Goal: Transaction & Acquisition: Book appointment/travel/reservation

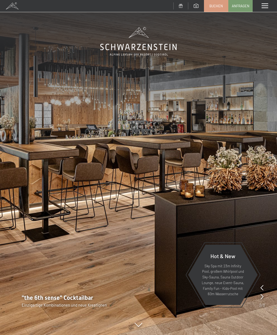
click at [261, 293] on div at bounding box center [261, 297] width 3 height 8
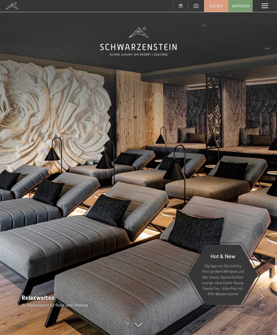
click at [262, 293] on div at bounding box center [261, 297] width 3 height 8
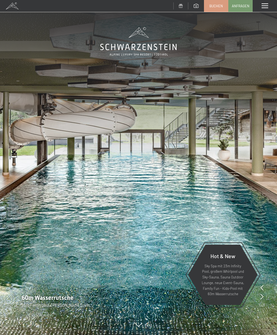
click at [262, 296] on icon at bounding box center [261, 296] width 3 height 5
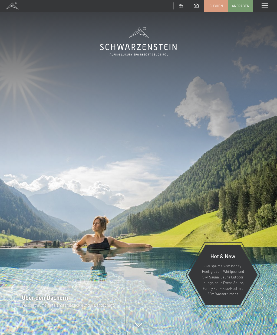
click at [262, 295] on icon at bounding box center [261, 296] width 3 height 5
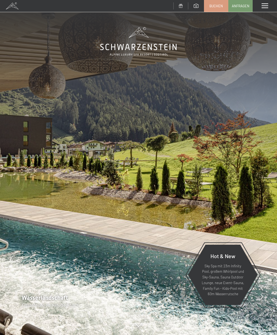
click at [261, 297] on icon at bounding box center [261, 296] width 3 height 5
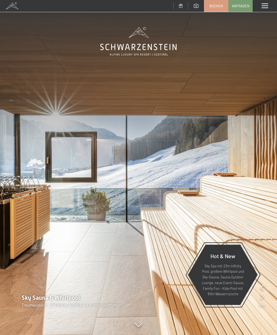
click at [260, 296] on icon at bounding box center [261, 296] width 3 height 5
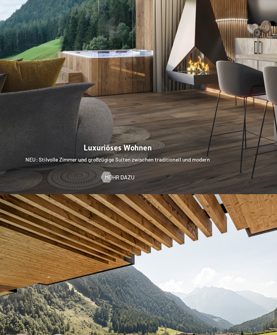
scroll to position [553, 0]
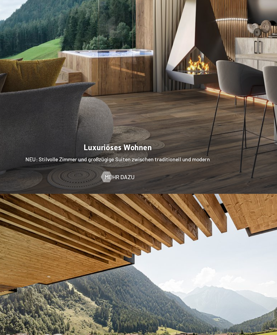
click at [129, 198] on span "Mehr dazu" at bounding box center [140, 201] width 22 height 6
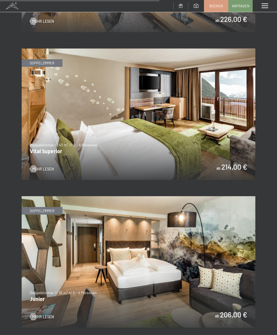
scroll to position [1381, 0]
click at [41, 166] on span "Mehr Lesen" at bounding box center [43, 168] width 22 height 5
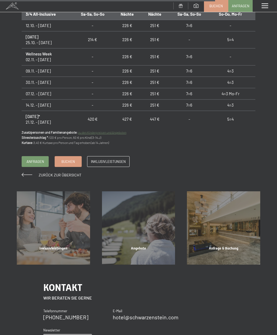
scroll to position [533, 0]
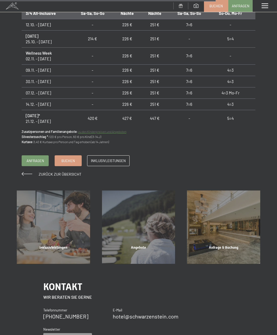
click at [57, 245] on div "Inklusivleistungen" at bounding box center [53, 254] width 85 height 18
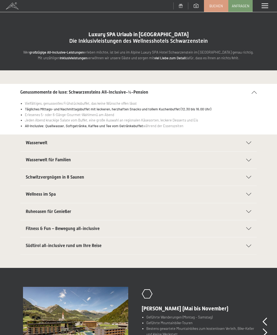
click at [251, 143] on icon at bounding box center [248, 142] width 5 height 3
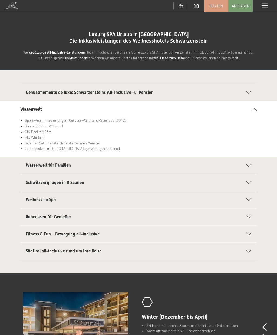
click at [250, 166] on icon at bounding box center [248, 165] width 5 height 3
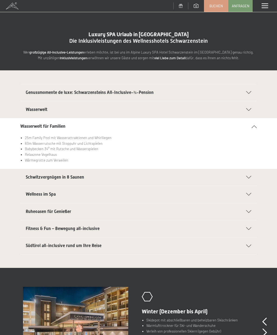
click at [249, 177] on icon at bounding box center [248, 177] width 5 height 3
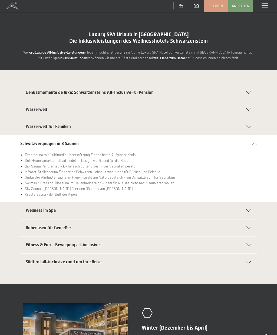
click at [249, 210] on icon at bounding box center [248, 210] width 5 height 3
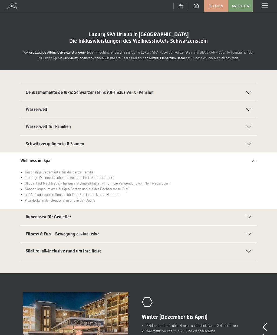
click at [250, 217] on icon at bounding box center [248, 217] width 5 height 3
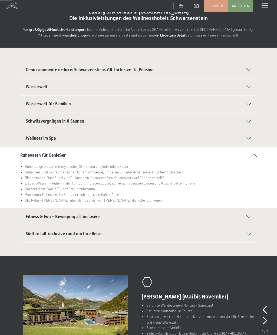
scroll to position [24, 0]
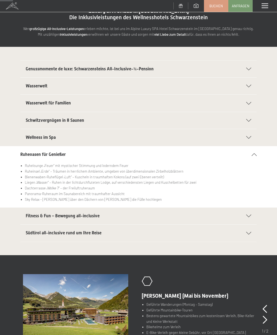
click at [250, 214] on icon at bounding box center [248, 215] width 5 height 3
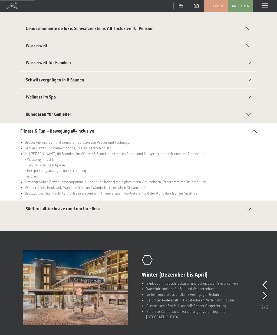
scroll to position [64, 0]
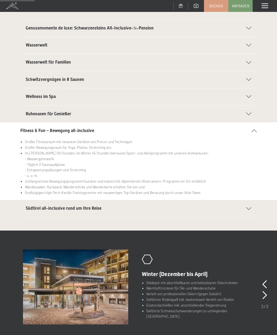
click at [249, 205] on div "Südtirol all-inclusive rund um Ihre Reise" at bounding box center [139, 208] width 226 height 17
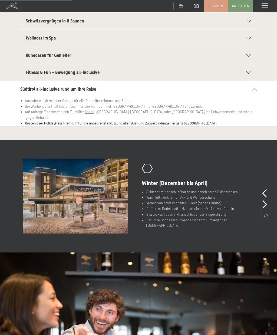
scroll to position [126, 0]
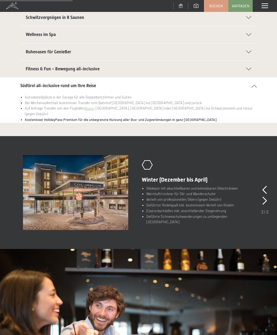
click at [266, 199] on icon at bounding box center [264, 201] width 5 height 8
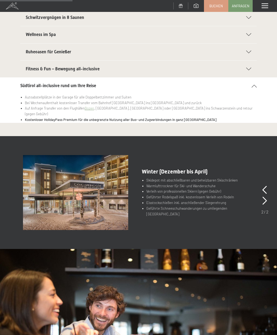
click at [266, 202] on icon at bounding box center [264, 201] width 5 height 8
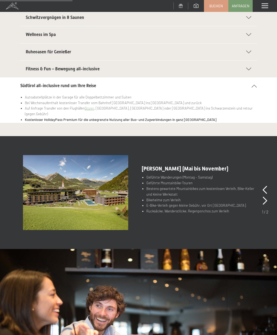
click at [264, 201] on icon at bounding box center [265, 201] width 5 height 8
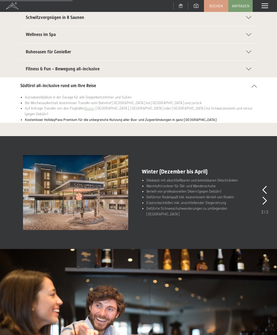
click at [264, 189] on icon at bounding box center [264, 190] width 5 height 8
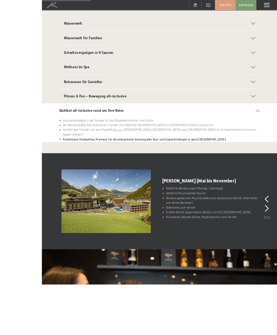
scroll to position [133, 0]
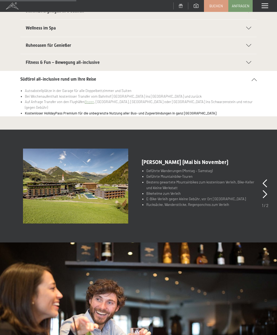
click at [266, 194] on icon at bounding box center [265, 194] width 5 height 8
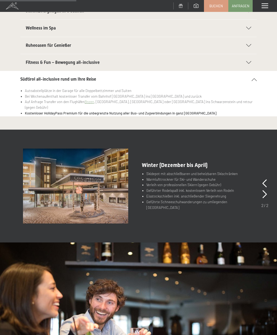
click at [265, 194] on icon at bounding box center [264, 194] width 5 height 8
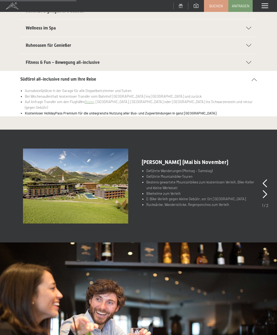
click at [265, 197] on div at bounding box center [265, 194] width 5 height 11
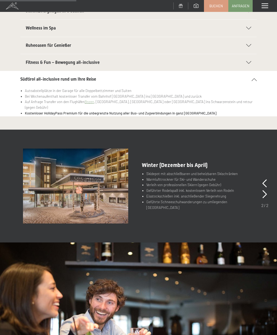
click at [265, 193] on icon at bounding box center [264, 194] width 5 height 8
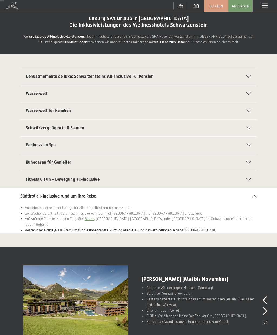
scroll to position [0, 0]
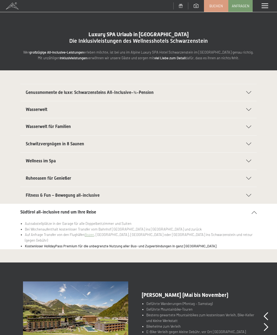
click at [217, 7] on span "Buchen" at bounding box center [216, 6] width 14 height 5
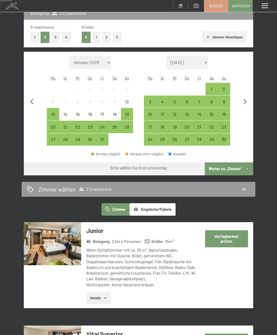
scroll to position [78, 0]
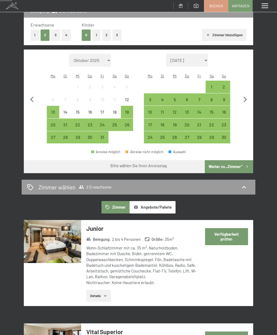
click at [103, 123] on div "24" at bounding box center [102, 128] width 11 height 11
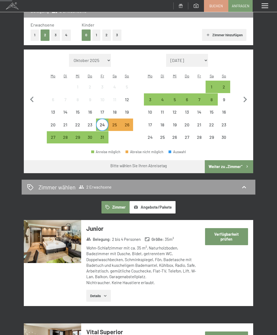
click at [115, 124] on div "25" at bounding box center [114, 128] width 11 height 11
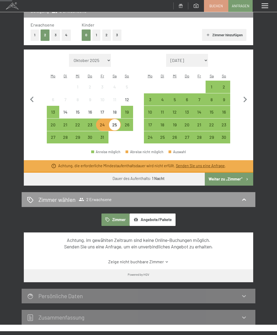
click at [106, 123] on div "24" at bounding box center [102, 128] width 11 height 11
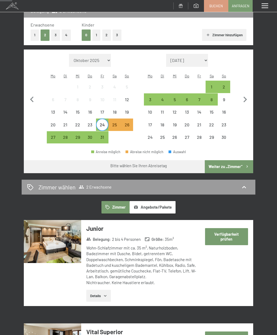
click at [129, 123] on div "26" at bounding box center [126, 128] width 11 height 11
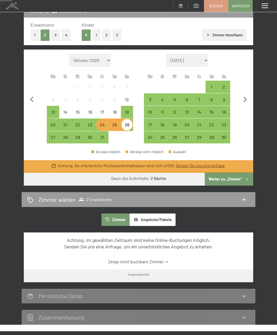
click at [116, 124] on div "25" at bounding box center [114, 128] width 11 height 11
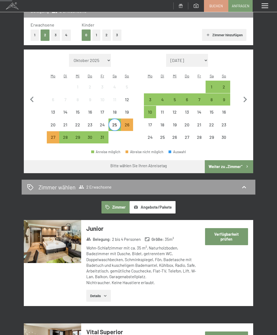
click at [57, 138] on div "27" at bounding box center [52, 140] width 11 height 11
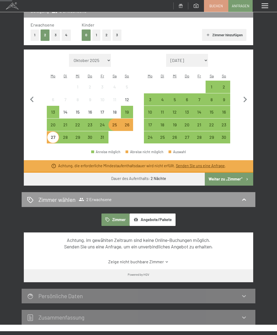
click at [201, 123] on div "21" at bounding box center [199, 128] width 11 height 11
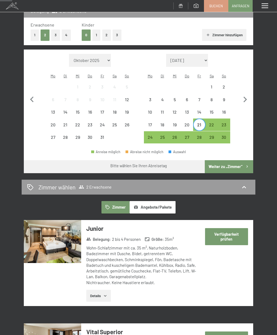
click at [189, 125] on div "20" at bounding box center [186, 128] width 11 height 11
click at [213, 123] on div "22" at bounding box center [211, 128] width 11 height 11
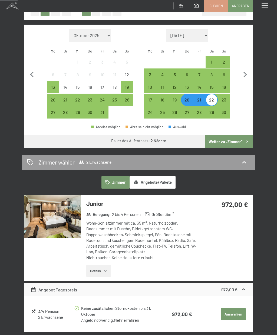
scroll to position [99, 0]
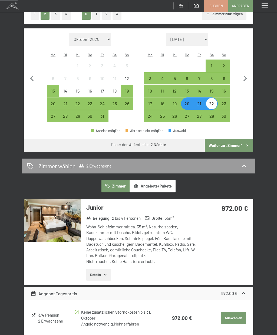
click at [201, 103] on div "21" at bounding box center [199, 106] width 11 height 11
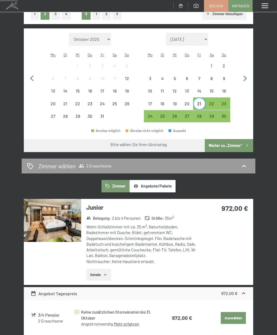
click at [227, 101] on div "23" at bounding box center [223, 106] width 11 height 11
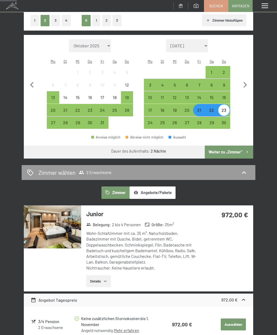
scroll to position [92, 0]
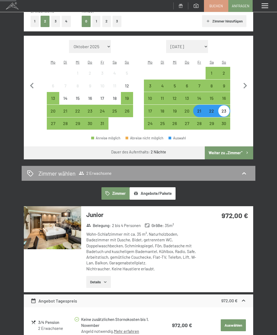
click at [210, 72] on div "1" at bounding box center [211, 76] width 11 height 11
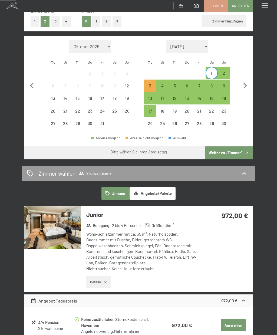
click at [227, 72] on div "2" at bounding box center [223, 76] width 11 height 11
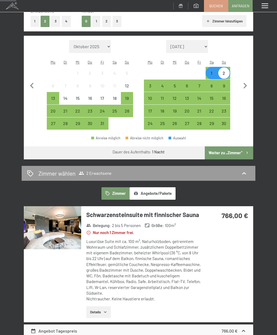
click at [168, 84] on div "4" at bounding box center [162, 89] width 11 height 11
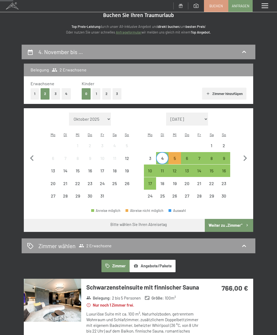
scroll to position [0, 0]
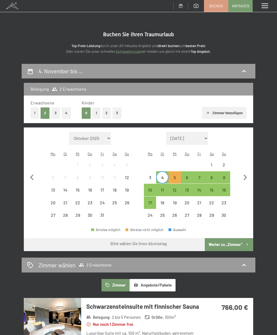
click at [243, 71] on icon at bounding box center [244, 71] width 6 height 6
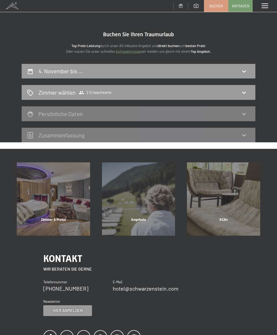
click at [241, 89] on icon at bounding box center [244, 92] width 6 height 6
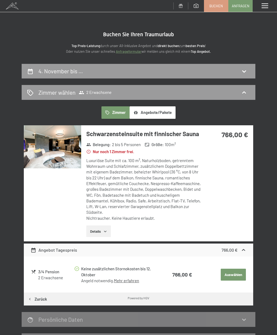
click at [247, 91] on icon at bounding box center [244, 92] width 6 height 6
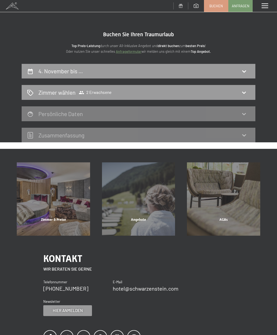
click at [246, 70] on icon at bounding box center [244, 71] width 6 height 6
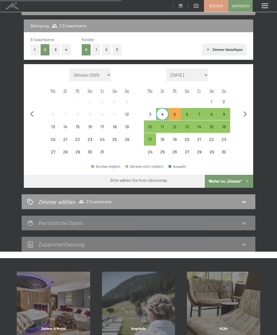
click at [190, 114] on div "6" at bounding box center [186, 117] width 11 height 11
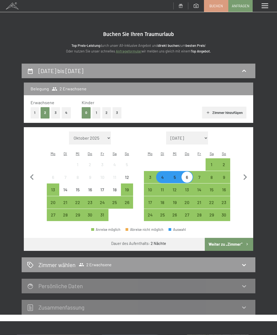
scroll to position [0, 0]
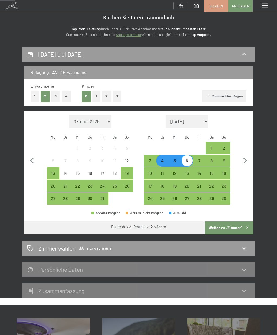
click at [245, 247] on icon at bounding box center [244, 248] width 6 height 6
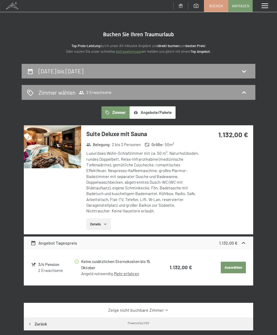
click at [32, 71] on icon at bounding box center [30, 71] width 6 height 6
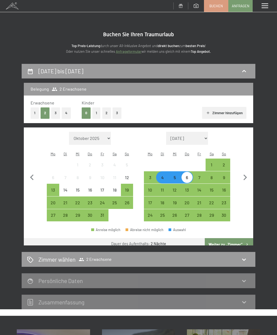
scroll to position [63, 0]
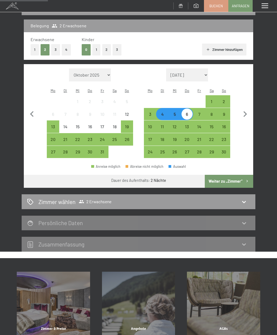
click at [52, 152] on div "27" at bounding box center [52, 155] width 11 height 11
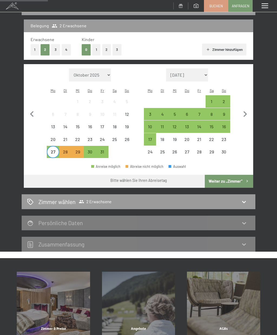
click at [80, 153] on div "29" at bounding box center [77, 155] width 11 height 11
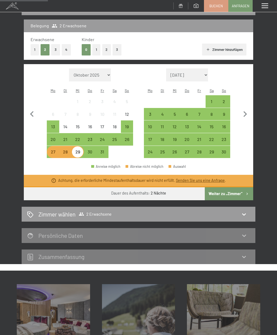
click at [93, 140] on div "23" at bounding box center [89, 142] width 11 height 11
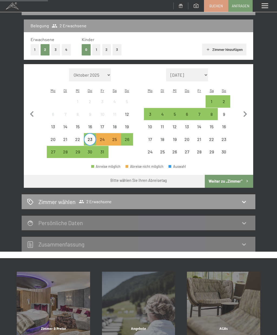
click at [78, 138] on div "22" at bounding box center [77, 142] width 11 height 11
click at [118, 139] on div "25" at bounding box center [114, 142] width 11 height 11
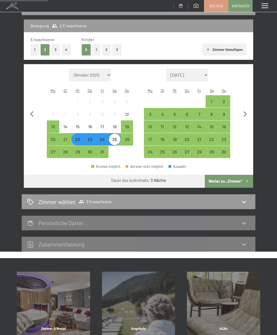
click at [93, 141] on div "23" at bounding box center [89, 142] width 11 height 11
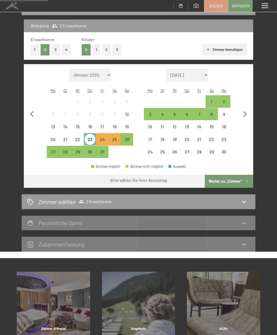
click at [107, 138] on div "24" at bounding box center [102, 142] width 11 height 11
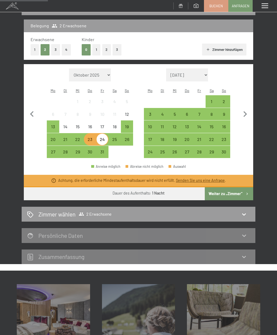
click at [151, 115] on div "3" at bounding box center [149, 117] width 11 height 11
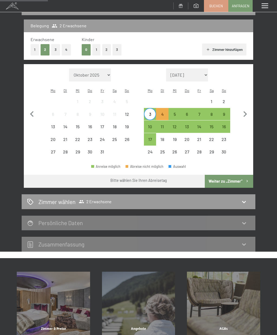
click at [176, 114] on div "5" at bounding box center [174, 117] width 11 height 11
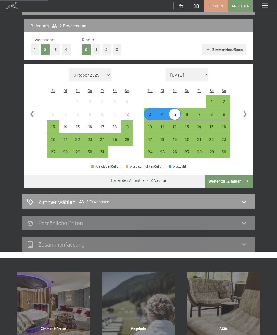
click at [247, 198] on icon at bounding box center [244, 201] width 6 height 6
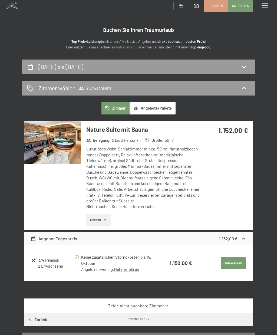
scroll to position [0, 0]
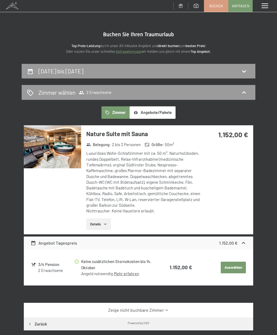
click at [244, 92] on icon at bounding box center [244, 92] width 6 height 6
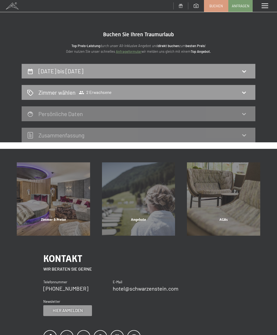
click at [34, 72] on div "3. November bis [DATE]" at bounding box center [138, 71] width 223 height 8
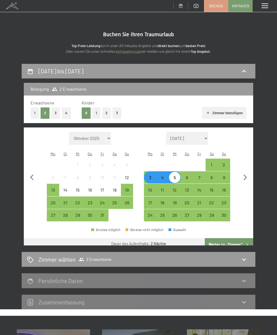
scroll to position [63, 0]
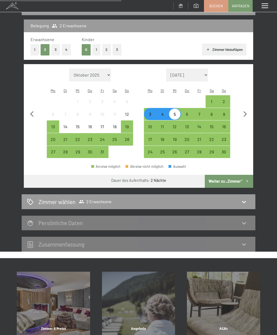
click at [201, 125] on div "14" at bounding box center [199, 129] width 11 height 11
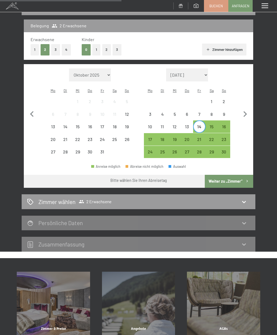
click at [225, 125] on div "16" at bounding box center [223, 129] width 11 height 11
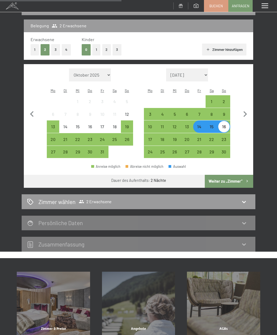
click at [245, 203] on icon at bounding box center [244, 201] width 6 height 6
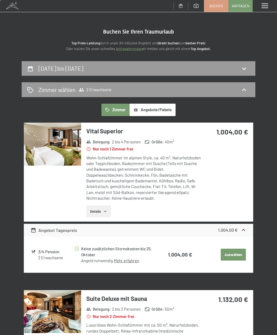
scroll to position [0, 0]
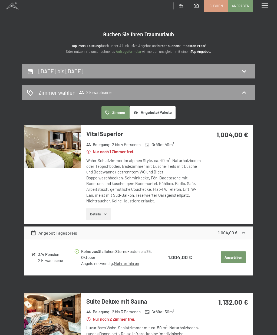
click at [246, 72] on icon at bounding box center [244, 71] width 6 height 6
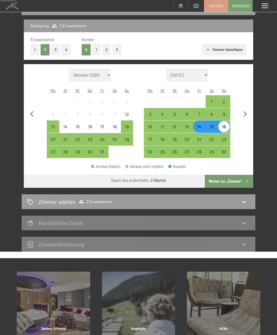
click at [214, 138] on div "22" at bounding box center [211, 142] width 11 height 11
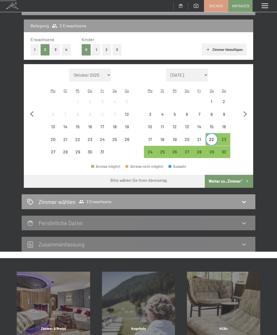
click at [227, 139] on div "23" at bounding box center [223, 142] width 11 height 11
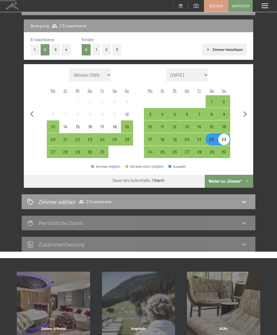
click at [163, 151] on div "25" at bounding box center [162, 155] width 11 height 11
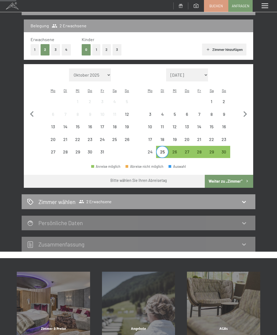
click at [106, 139] on div "24" at bounding box center [102, 142] width 11 height 11
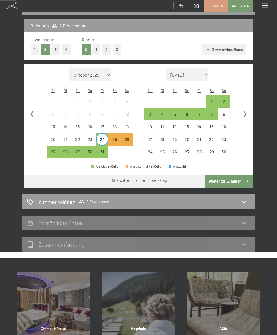
click at [93, 138] on div "23" at bounding box center [89, 142] width 11 height 11
click at [78, 138] on div "22" at bounding box center [77, 142] width 11 height 11
click at [152, 112] on div "3" at bounding box center [149, 117] width 11 height 11
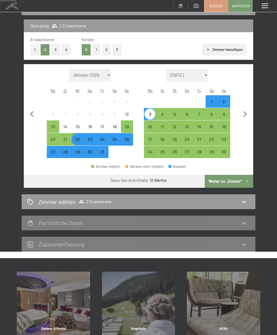
click at [201, 151] on div "28" at bounding box center [199, 155] width 11 height 11
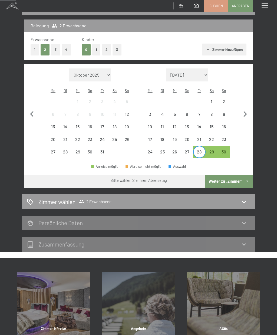
click at [244, 199] on icon at bounding box center [244, 201] width 6 height 6
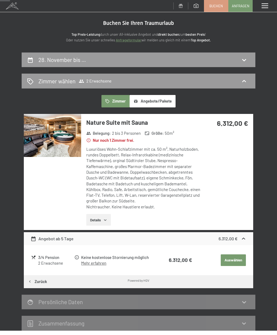
scroll to position [0, 0]
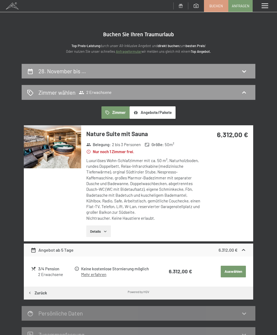
click at [244, 68] on icon at bounding box center [244, 71] width 6 height 6
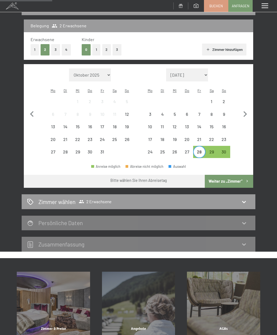
click at [249, 112] on icon "button" at bounding box center [244, 113] width 11 height 11
select select "2025-11-01"
select select "2025-12-01"
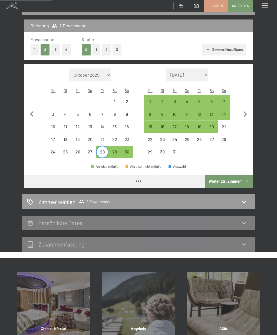
select select "2025-11-01"
select select "2025-12-01"
click at [177, 99] on div "3" at bounding box center [174, 104] width 11 height 11
select select "2025-11-01"
select select "2025-12-01"
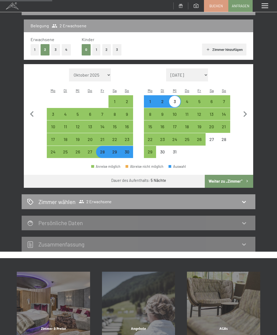
click at [127, 139] on div "23" at bounding box center [126, 142] width 11 height 11
select select "2025-11-01"
select select "2025-12-01"
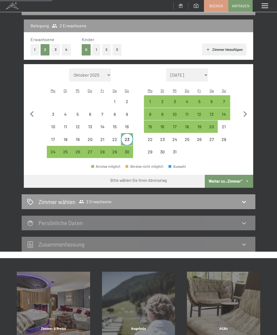
click at [51, 150] on div "24" at bounding box center [52, 155] width 11 height 11
select select "2025-11-01"
select select "2025-12-01"
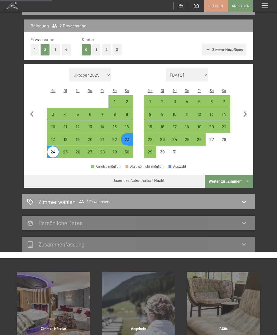
click at [177, 99] on div "3" at bounding box center [174, 104] width 11 height 11
select select "2025-11-01"
select select "2025-12-01"
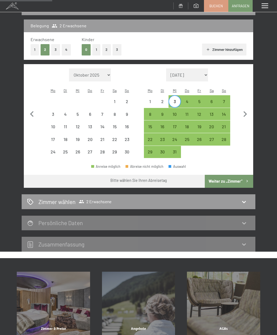
click at [186, 101] on div "4" at bounding box center [186, 104] width 11 height 11
select select "2025-11-01"
select select "2025-12-01"
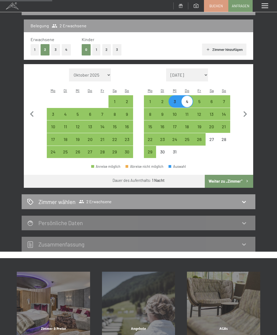
click at [199, 99] on div "5" at bounding box center [199, 104] width 11 height 11
select select "2025-11-01"
select select "2025-12-01"
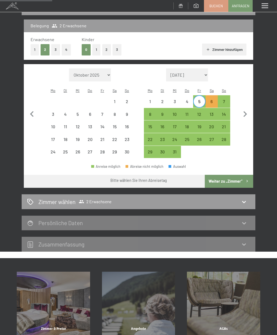
click at [177, 100] on div "3" at bounding box center [174, 104] width 11 height 11
select select "2025-11-01"
select select "2025-12-01"
click at [201, 101] on div "5" at bounding box center [199, 104] width 11 height 11
select select "2025-11-01"
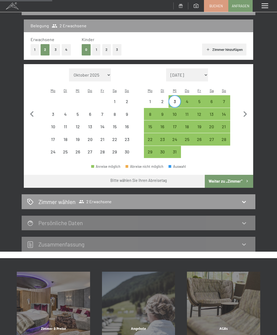
select select "2025-12-01"
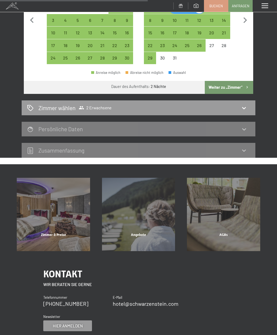
scroll to position [154, 0]
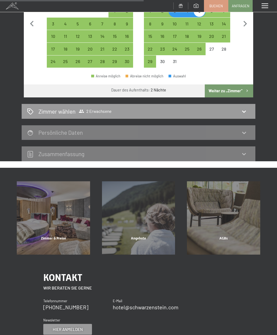
click at [244, 110] on icon at bounding box center [244, 111] width 4 height 2
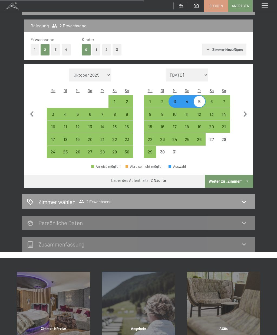
select select "2025-11-01"
select select "2025-12-01"
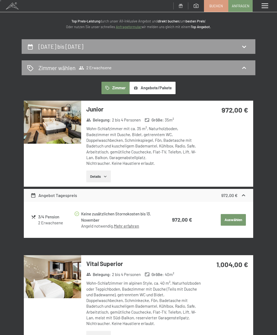
scroll to position [0, 0]
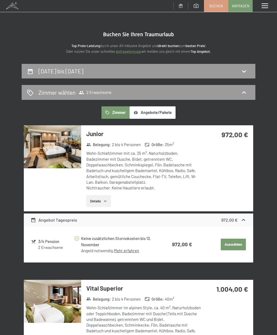
click at [246, 73] on icon at bounding box center [244, 71] width 6 height 6
select select "2025-11-01"
select select "2025-12-01"
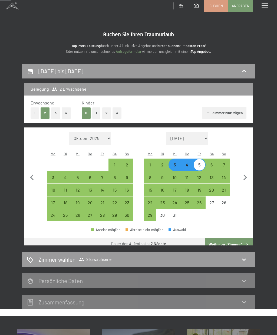
scroll to position [63, 0]
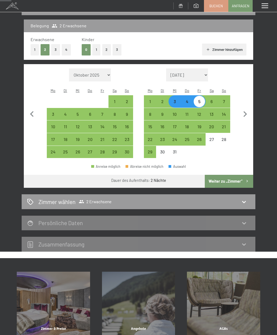
click at [191, 99] on div "4" at bounding box center [186, 104] width 11 height 11
select select "2025-11-01"
select select "2025-12-01"
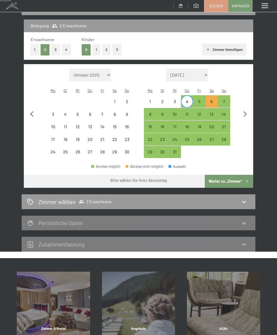
click at [214, 101] on div "6" at bounding box center [211, 104] width 11 height 11
select select "2025-11-01"
select select "2025-12-01"
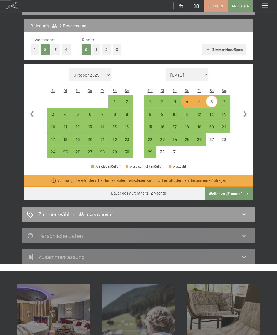
click at [173, 99] on div "3" at bounding box center [174, 104] width 11 height 11
select select "2025-11-01"
select select "2025-12-01"
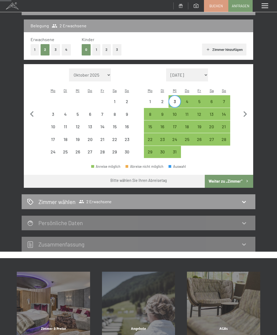
click at [203, 101] on div "5" at bounding box center [199, 104] width 11 height 11
select select "2025-11-01"
select select "2025-12-01"
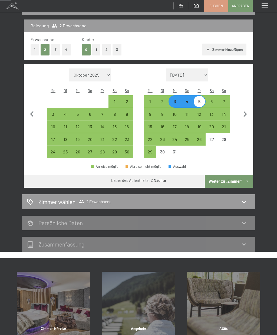
click at [244, 202] on icon at bounding box center [244, 201] width 6 height 6
select select "2025-11-01"
select select "2025-12-01"
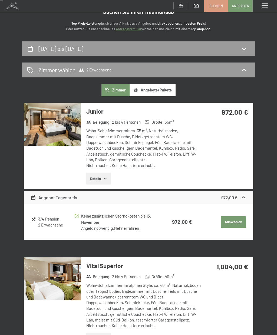
scroll to position [0, 0]
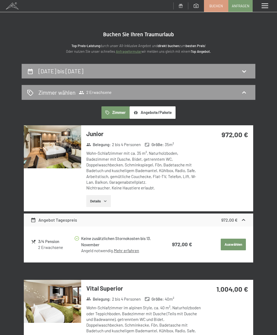
click at [246, 72] on icon at bounding box center [244, 71] width 6 height 6
select select "2025-11-01"
select select "2025-12-01"
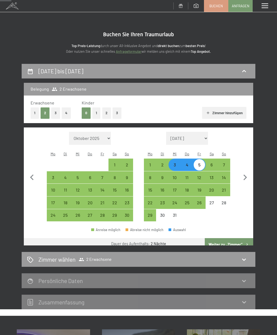
scroll to position [63, 0]
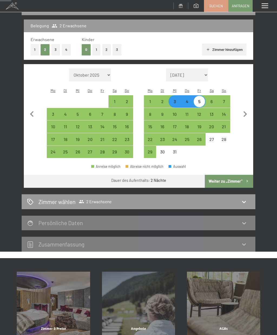
click at [52, 113] on div "3" at bounding box center [52, 117] width 11 height 11
select select "2025-11-01"
select select "2025-12-01"
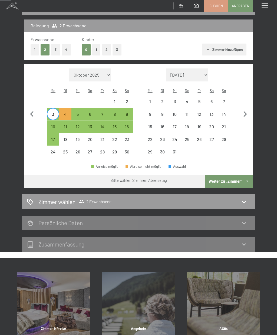
click at [78, 115] on div "5" at bounding box center [77, 117] width 11 height 11
select select "2025-11-01"
select select "2025-12-01"
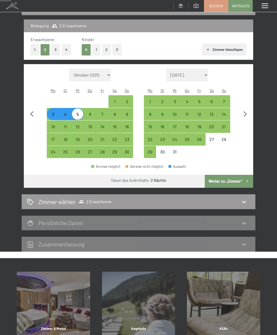
click at [245, 199] on icon at bounding box center [244, 201] width 6 height 6
select select "2025-11-01"
select select "2025-12-01"
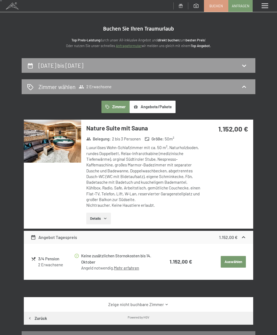
scroll to position [0, 0]
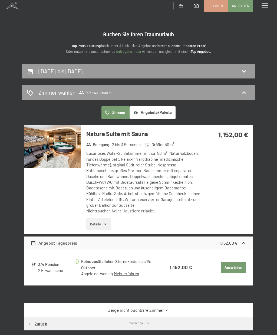
click at [240, 70] on div "3. November bis [DATE]" at bounding box center [138, 71] width 223 height 8
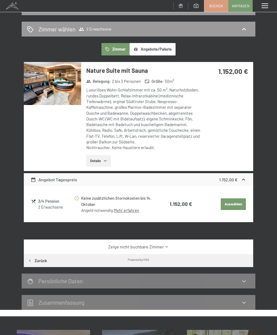
select select "2025-11-01"
select select "2025-12-01"
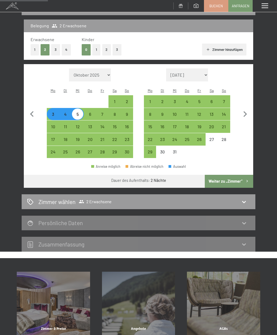
click at [50, 153] on div "24" at bounding box center [52, 155] width 11 height 11
select select "2025-11-01"
select select "2025-12-01"
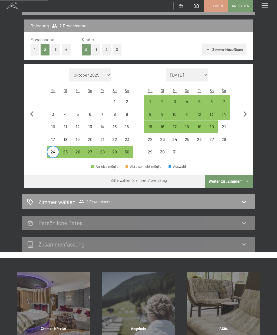
click at [80, 150] on div "26" at bounding box center [77, 155] width 11 height 11
select select "2025-11-01"
select select "2025-12-01"
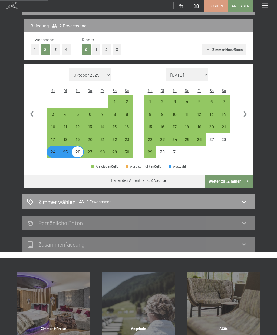
click at [246, 200] on icon at bounding box center [244, 201] width 6 height 6
select select "2025-11-01"
select select "2025-12-01"
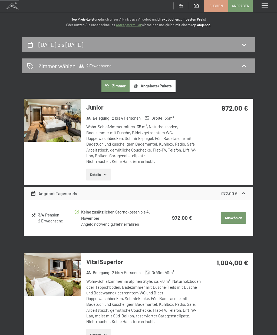
scroll to position [0, 0]
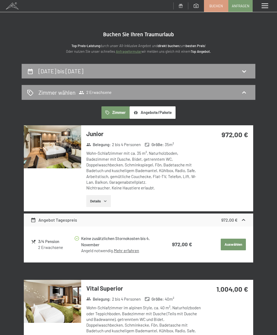
click at [247, 70] on icon at bounding box center [244, 71] width 6 height 6
select select "2025-11-01"
select select "2025-12-01"
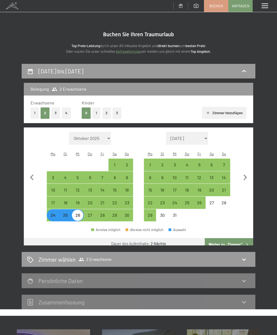
scroll to position [63, 0]
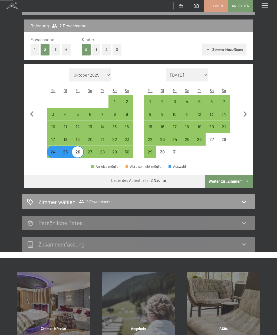
click at [201, 114] on div "12" at bounding box center [199, 117] width 11 height 11
select select "2025-11-01"
select select "2025-12-01"
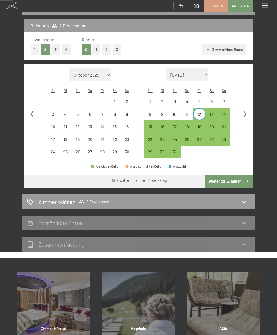
click at [227, 112] on div "14" at bounding box center [223, 117] width 11 height 11
select select "2025-11-01"
select select "2025-12-01"
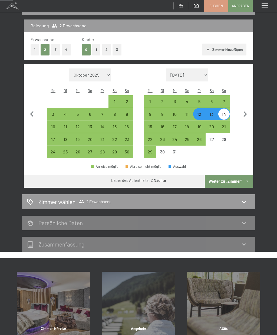
click at [248, 200] on div "Zimmer wählen 2 Erwachsene" at bounding box center [138, 202] width 223 height 8
select select "2025-11-01"
select select "2025-12-01"
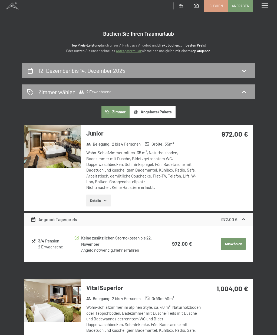
scroll to position [0, 0]
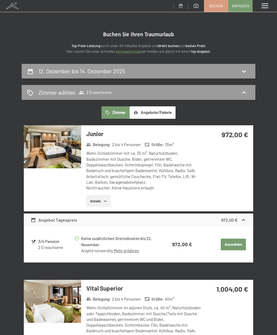
click at [244, 73] on icon at bounding box center [244, 71] width 6 height 6
select select "2025-11-01"
select select "2025-12-01"
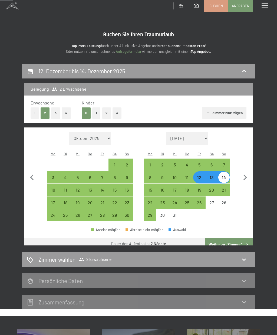
scroll to position [63, 0]
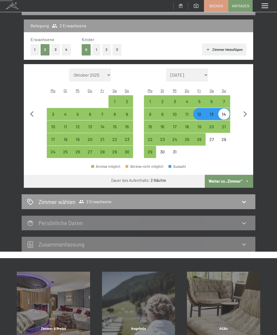
click at [163, 127] on div "16" at bounding box center [162, 129] width 11 height 11
select select "2025-11-01"
select select "2025-12-01"
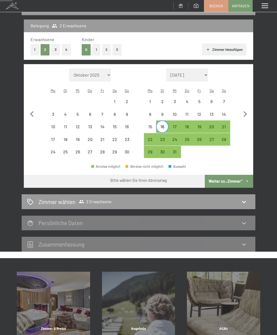
click at [154, 130] on div "15" at bounding box center [149, 129] width 11 height 11
select select "2025-11-01"
select select "2025-12-01"
click at [178, 124] on div "17" at bounding box center [174, 129] width 11 height 11
select select "2025-11-01"
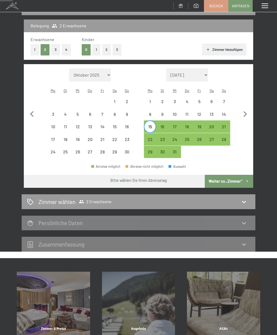
select select "2025-12-01"
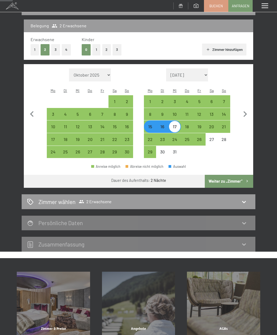
click at [212, 101] on div "6" at bounding box center [211, 104] width 11 height 11
select select "2025-11-01"
select select "2025-12-01"
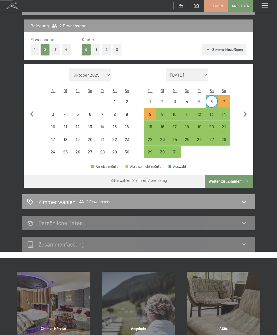
click at [228, 100] on div "7" at bounding box center [223, 104] width 11 height 11
select select "2025-11-01"
select select "2025-12-01"
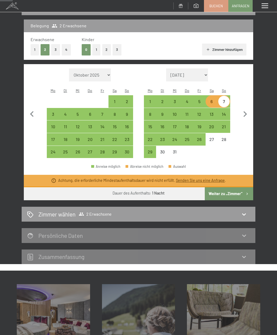
click at [213, 101] on div "6" at bounding box center [211, 104] width 11 height 11
select select "2025-11-01"
select select "2025-12-01"
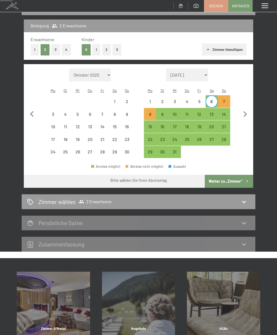
click at [164, 113] on div "9" at bounding box center [162, 117] width 11 height 11
select select "2025-11-01"
select select "2025-12-01"
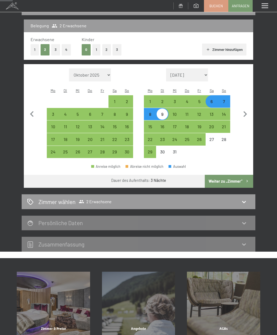
click at [226, 99] on div "7" at bounding box center [223, 104] width 11 height 11
select select "2025-11-01"
select select "2025-12-01"
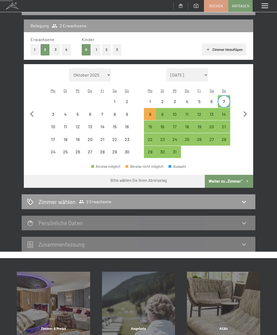
click at [166, 112] on div "9" at bounding box center [162, 117] width 11 height 11
select select "2025-11-01"
select select "2025-12-01"
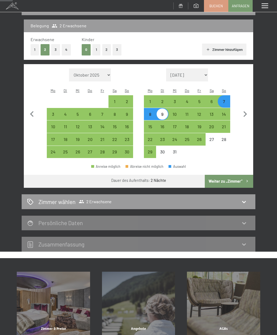
click at [243, 201] on icon at bounding box center [244, 201] width 6 height 6
select select "2025-11-01"
select select "2025-12-01"
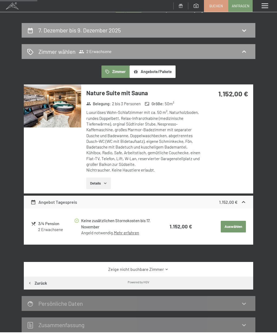
scroll to position [0, 0]
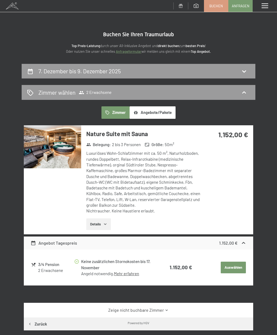
click at [245, 71] on icon at bounding box center [244, 71] width 4 height 2
select select "2025-11-01"
select select "2025-12-01"
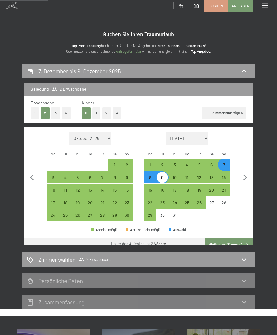
scroll to position [63, 0]
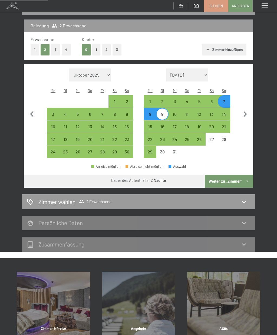
click at [149, 112] on div "8" at bounding box center [149, 117] width 11 height 11
select select "2025-11-01"
select select "2025-12-01"
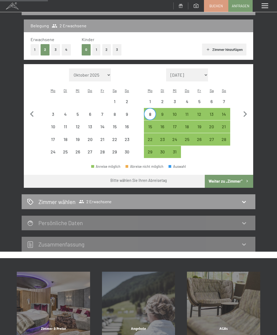
click at [179, 112] on div "10" at bounding box center [174, 117] width 11 height 11
select select "2025-11-01"
select select "2025-12-01"
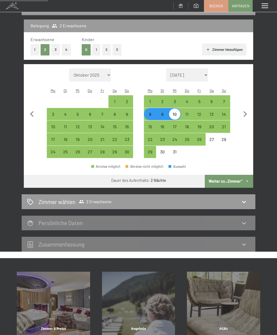
click at [252, 205] on div "Zimmer wählen 2 Erwachsene" at bounding box center [139, 201] width 234 height 15
select select "2025-11-01"
select select "2025-12-01"
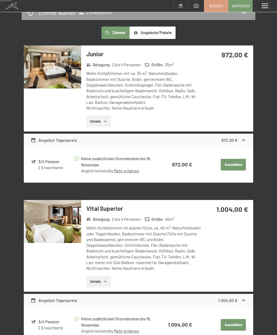
scroll to position [0, 0]
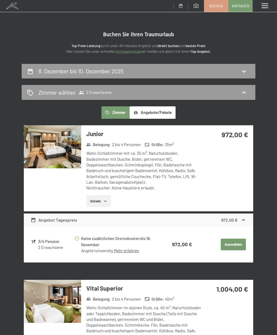
click at [246, 71] on icon at bounding box center [244, 71] width 6 height 6
select select "2025-11-01"
select select "2025-12-01"
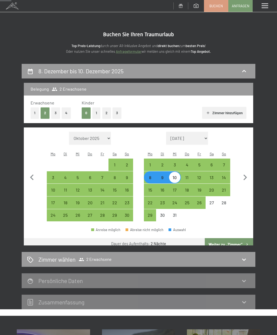
scroll to position [63, 0]
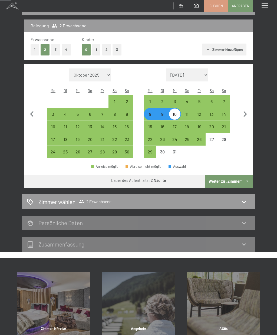
click at [35, 109] on icon "button" at bounding box center [31, 113] width 11 height 11
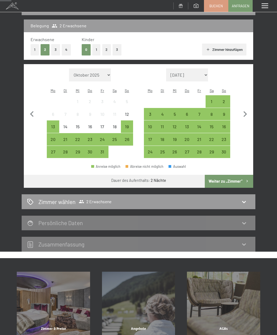
click at [83, 150] on div "29" at bounding box center [77, 155] width 11 height 11
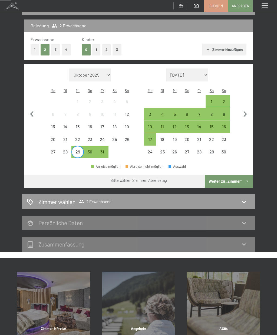
click at [108, 148] on div "31" at bounding box center [102, 152] width 12 height 12
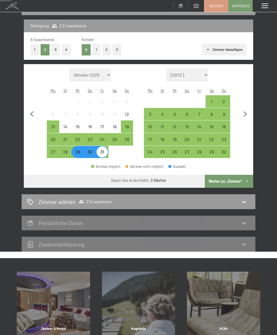
click at [243, 201] on icon at bounding box center [244, 201] width 6 height 6
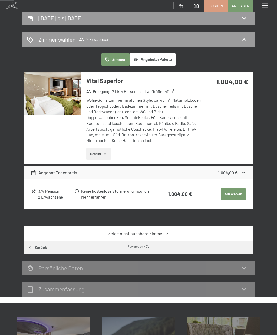
scroll to position [0, 0]
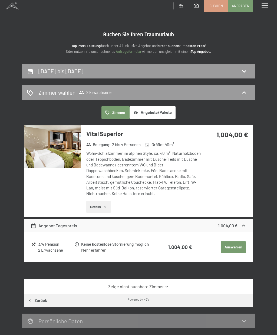
click at [245, 72] on icon at bounding box center [244, 71] width 6 height 6
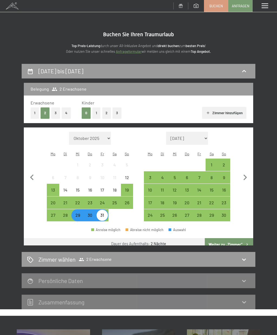
scroll to position [63, 0]
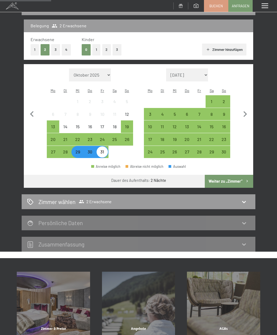
click at [225, 104] on div "2" at bounding box center [223, 104] width 11 height 11
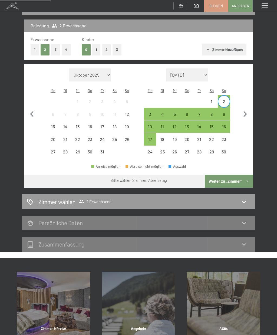
click at [161, 116] on div "4" at bounding box center [162, 117] width 11 height 11
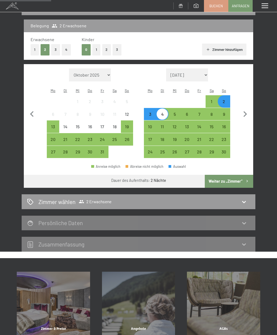
click at [244, 199] on icon at bounding box center [244, 201] width 6 height 6
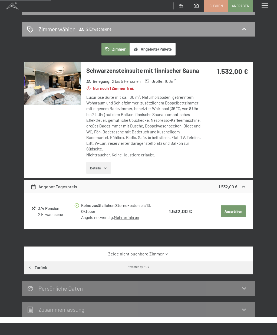
click at [247, 26] on icon at bounding box center [244, 29] width 6 height 6
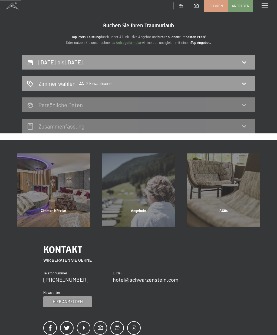
scroll to position [0, 0]
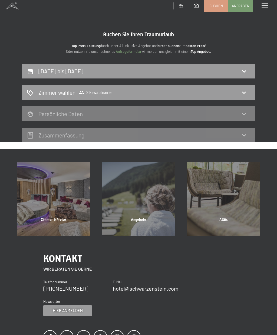
click at [247, 71] on icon at bounding box center [244, 71] width 6 height 6
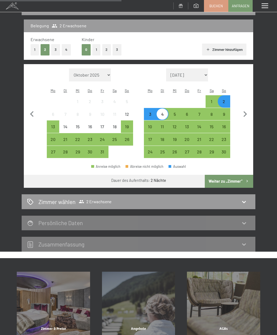
click at [153, 114] on div "3" at bounding box center [149, 117] width 11 height 11
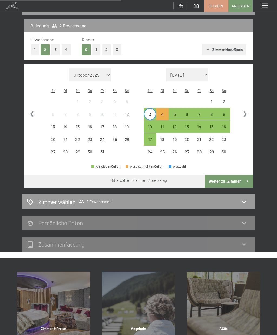
click at [177, 113] on div "5" at bounding box center [174, 117] width 11 height 11
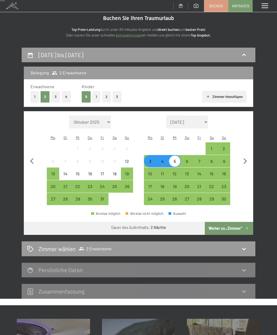
scroll to position [0, 0]
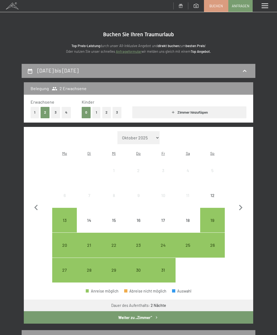
select select "2025-11-01"
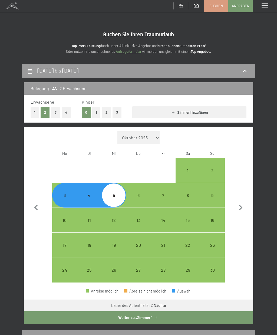
select select "2025-12-01"
select select "2025-11-01"
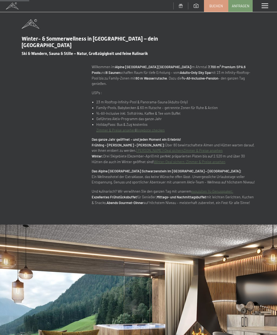
scroll to position [336, 0]
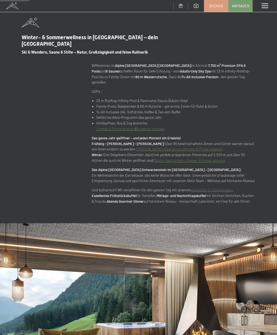
click at [154, 127] on link "Angebote checken" at bounding box center [150, 129] width 29 height 4
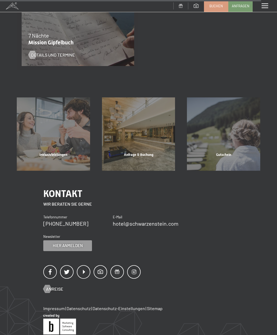
scroll to position [1013, 0]
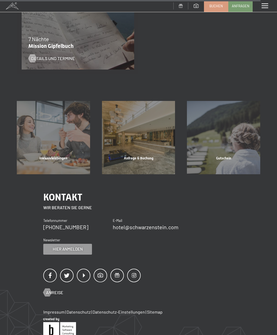
click at [144, 157] on div "Anfrage & Buchung" at bounding box center [138, 165] width 85 height 18
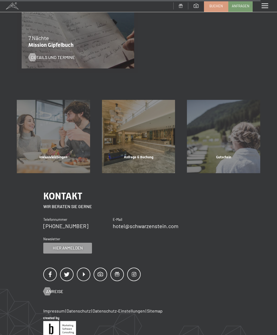
scroll to position [0, 0]
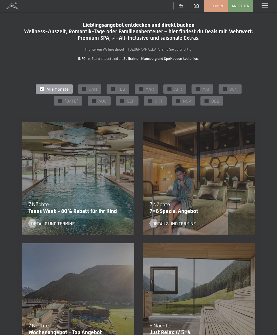
click at [265, 6] on span at bounding box center [265, 6] width 6 height 5
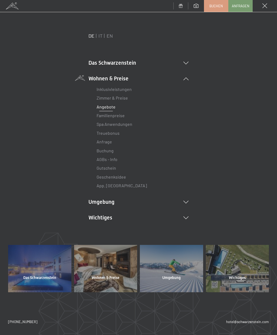
click at [116, 132] on link "Treuebonus" at bounding box center [108, 132] width 23 height 5
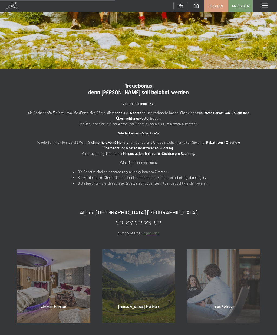
scroll to position [133, 0]
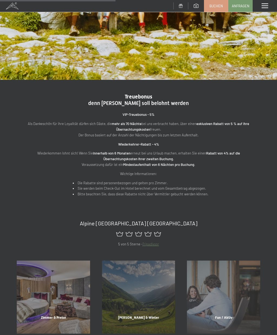
click at [214, 6] on span "Buchen" at bounding box center [216, 6] width 14 height 5
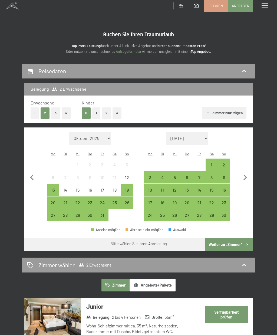
click at [152, 176] on div "3" at bounding box center [149, 180] width 11 height 11
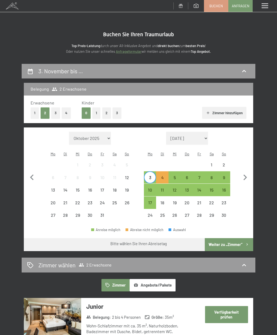
click at [177, 175] on div "5" at bounding box center [174, 180] width 11 height 11
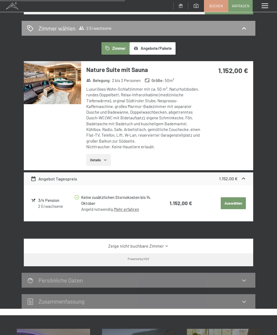
scroll to position [237, 0]
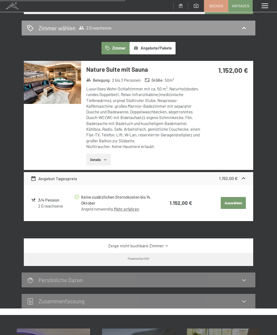
click at [107, 157] on icon "button" at bounding box center [105, 159] width 4 height 4
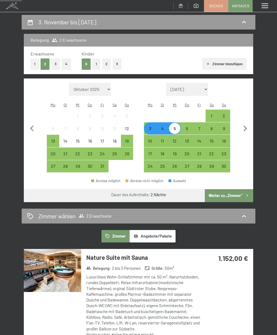
scroll to position [48, 0]
